Goal: Find contact information: Find contact information

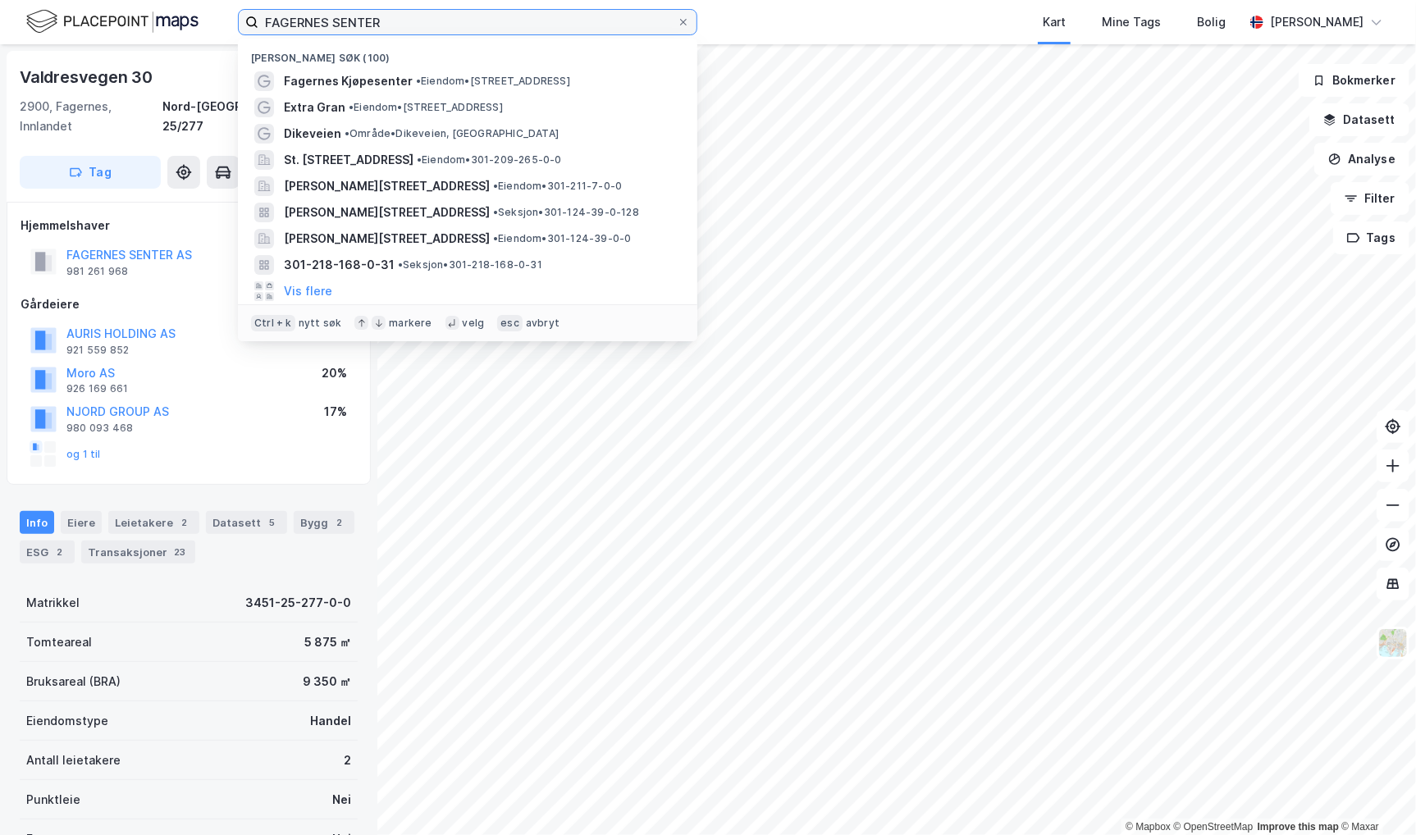
drag, startPoint x: 404, startPoint y: 20, endPoint x: 194, endPoint y: 16, distance: 210.9
click at [194, 16] on div "FAGERNES SENTER Nylige søk (100) Fagernes Kjøpesenter • Eiendom • [STREET_ADDRE…" at bounding box center [708, 22] width 1416 height 44
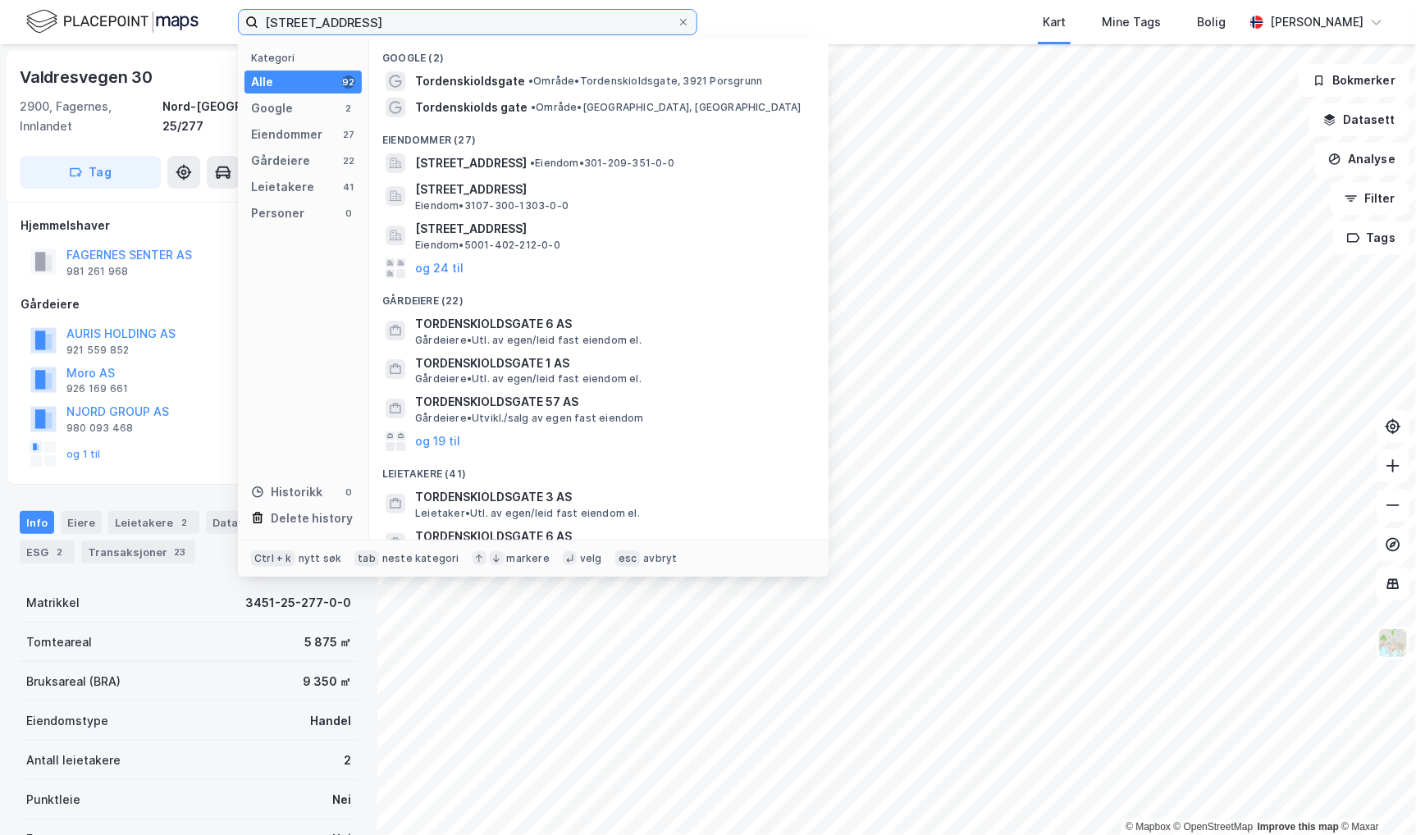
type input "[STREET_ADDRESS]"
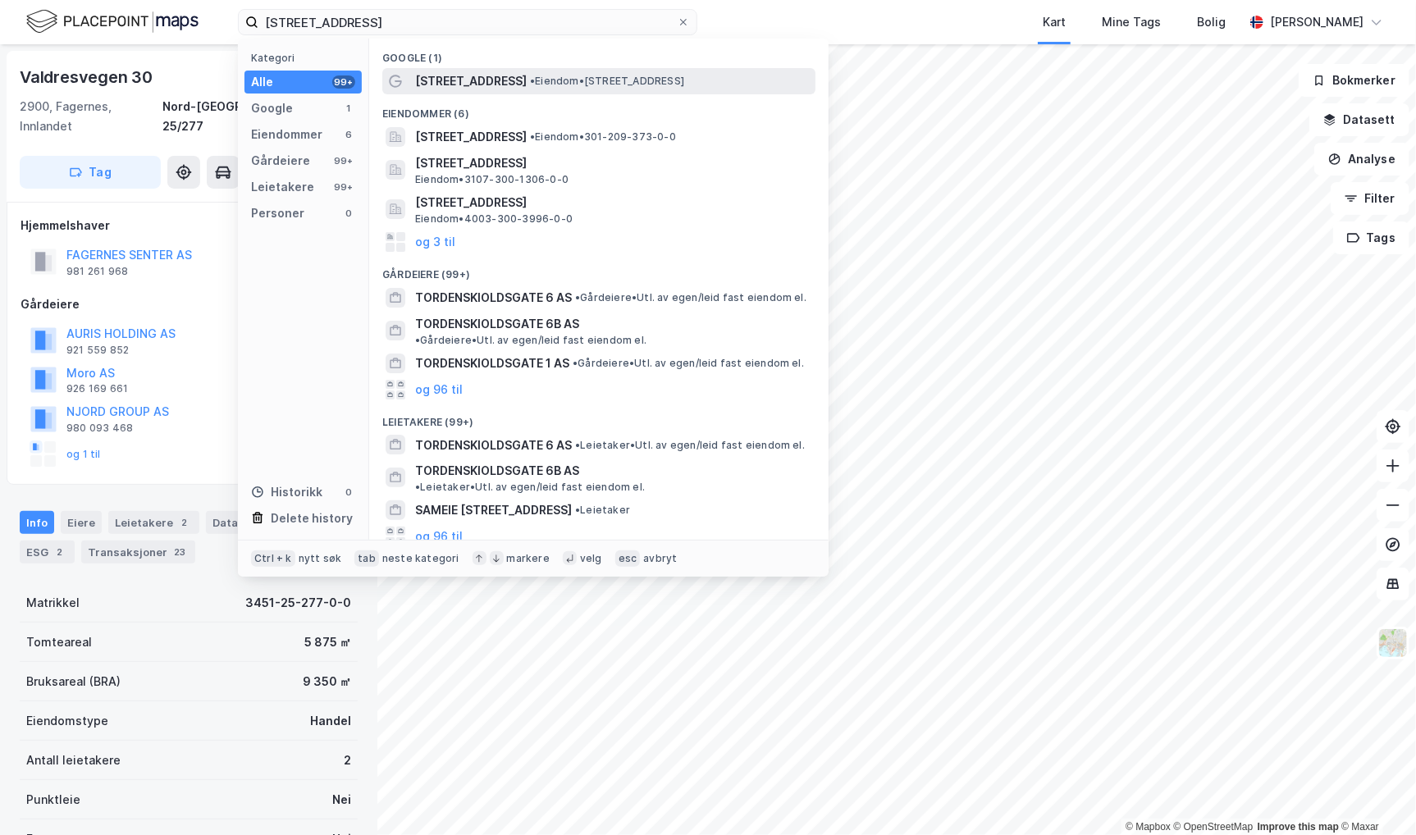
click at [503, 75] on span "[STREET_ADDRESS]" at bounding box center [471, 81] width 112 height 20
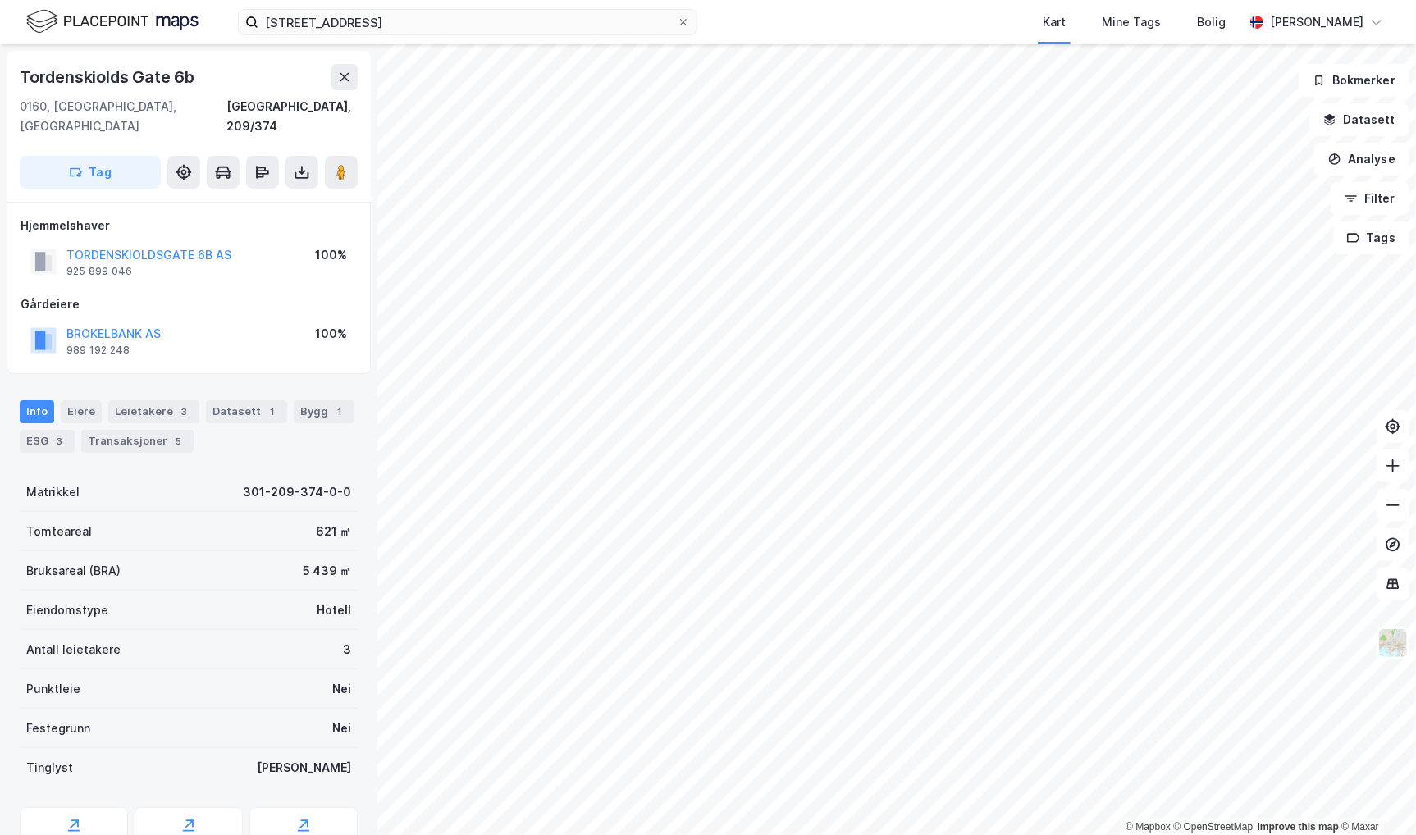
click at [174, 321] on div "BROKELBANK AS 989 192 248 100%" at bounding box center [189, 340] width 336 height 39
click at [0, 0] on button "TORDENSKIOLDSGATE 6B AS" at bounding box center [0, 0] width 0 height 0
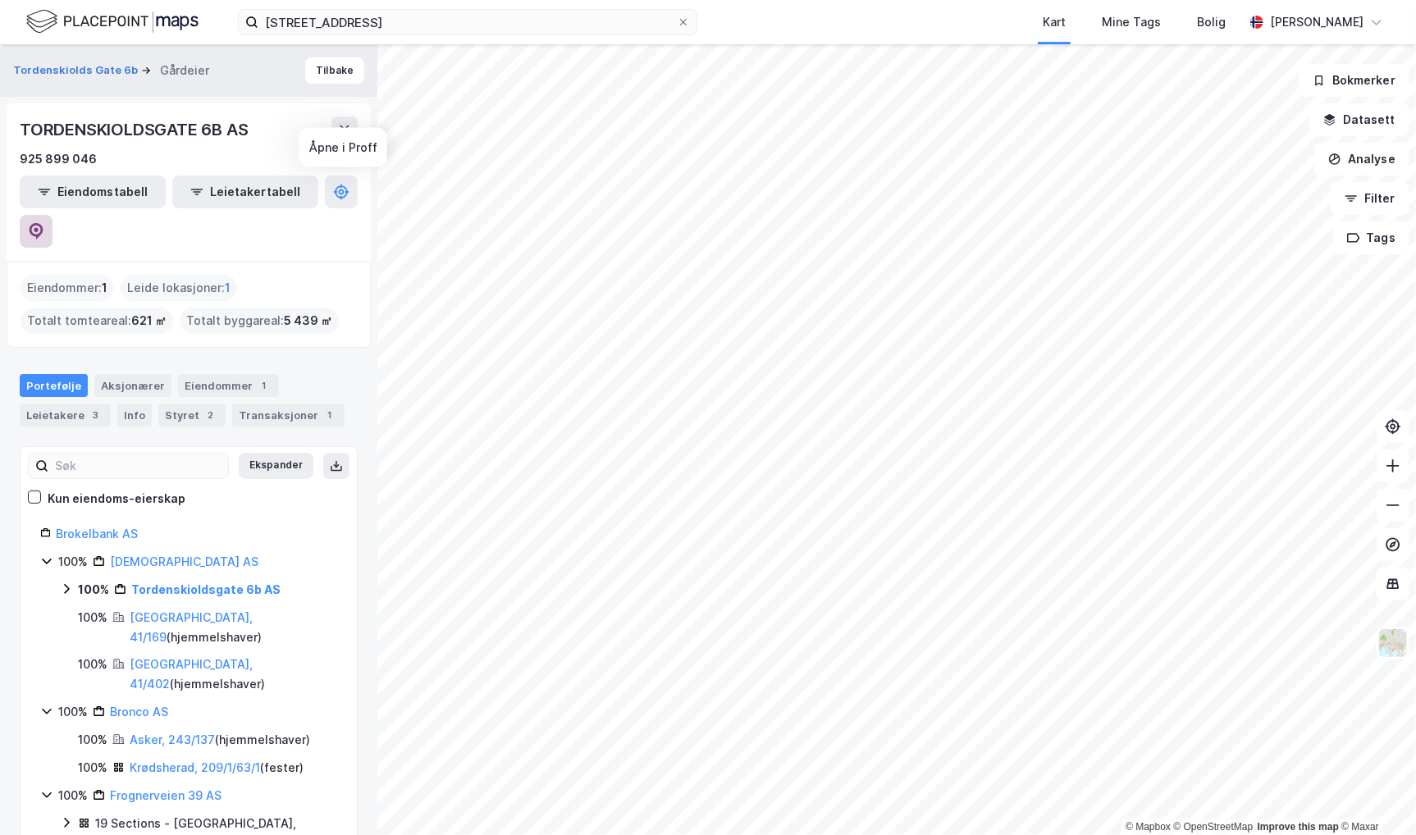
click at [43, 223] on icon at bounding box center [37, 231] width 14 height 16
